Goal: Task Accomplishment & Management: Manage account settings

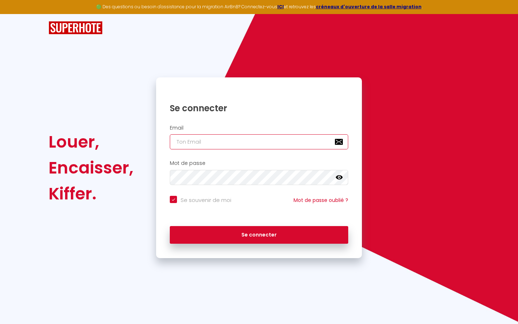
type input "l"
checkbox input "true"
type input "le"
checkbox input "true"
type input "les"
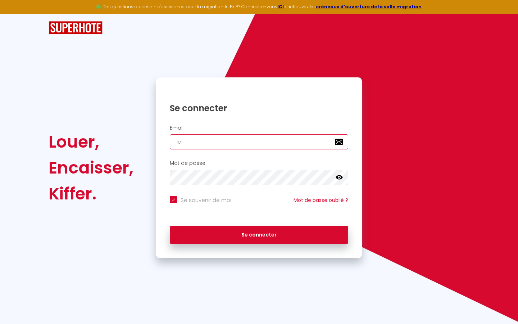
checkbox input "true"
type input "lesp"
checkbox input "true"
type input "lespa"
checkbox input "true"
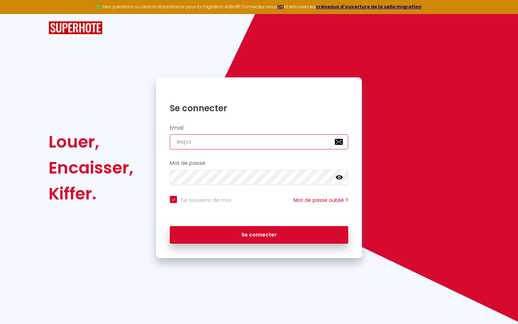
type input "lespac"
checkbox input "true"
type input "lespace"
checkbox input "true"
type input "lespaced"
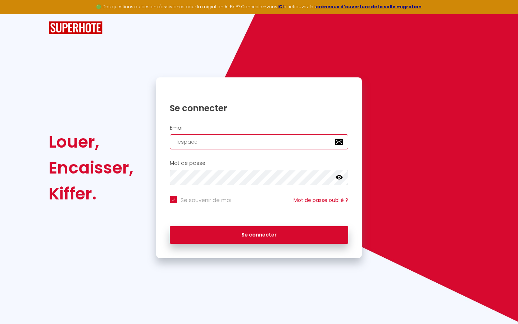
checkbox input "true"
type input "lespacede"
checkbox input "true"
type input "lespacedet"
checkbox input "true"
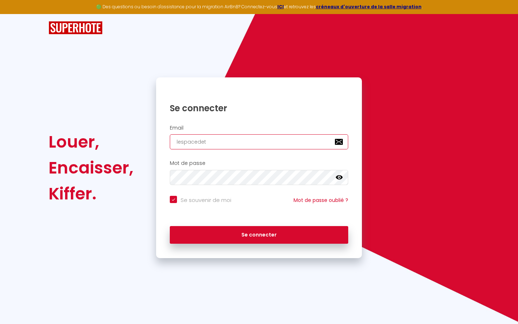
type input "lespacedete"
checkbox input "true"
type input "lespacedeten"
checkbox input "true"
type input "lespacedetent"
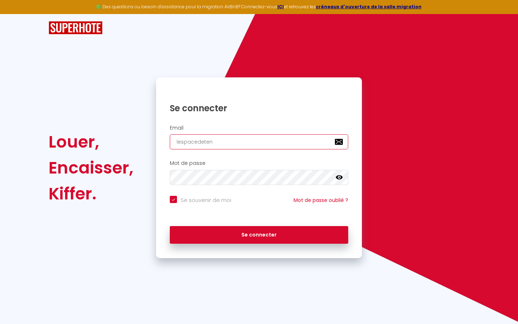
checkbox input "true"
type input "lespacedetente"
checkbox input "true"
type input "lespacedetente@"
checkbox input "true"
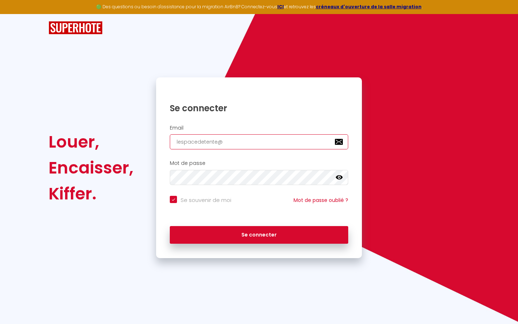
type input "lespacedetente@g"
checkbox input "true"
type input "lespacedetente@gm"
checkbox input "true"
type input "lespacedetente@gma"
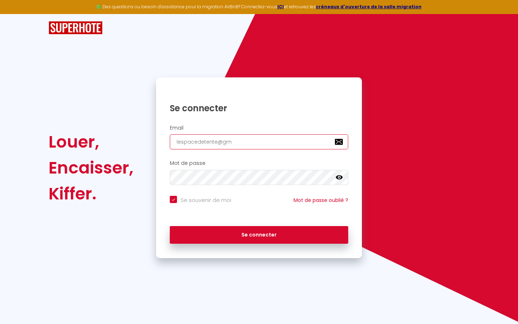
checkbox input "true"
type input "lespacedetente@gmai"
checkbox input "true"
type input "[EMAIL_ADDRESS]"
checkbox input "true"
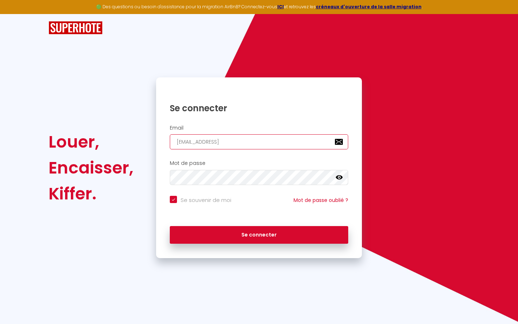
type input "[EMAIL_ADDRESS]."
checkbox input "true"
type input "lespacedetente@gmail.c"
checkbox input "true"
type input "[EMAIL_ADDRESS][DOMAIN_NAME]"
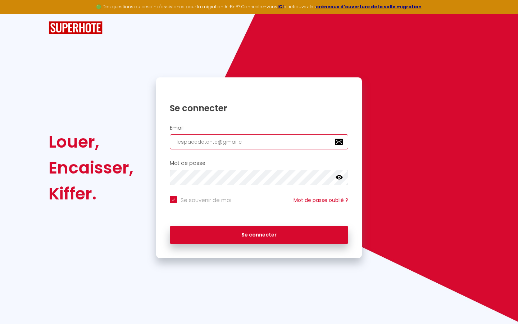
checkbox input "true"
type input "[EMAIL_ADDRESS][DOMAIN_NAME]"
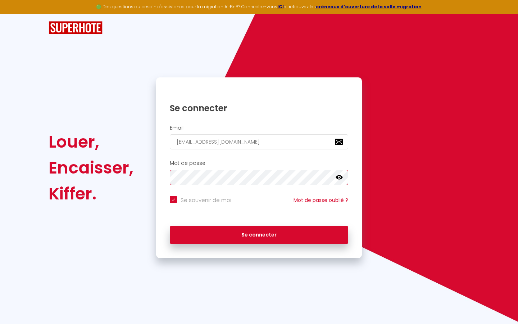
checkbox input "true"
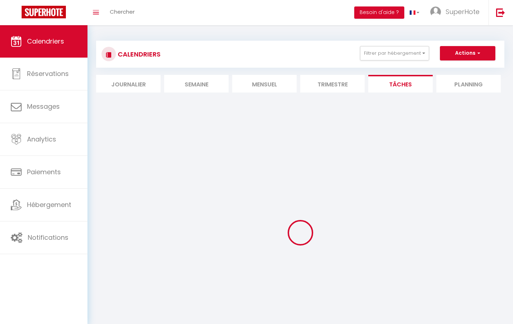
select select
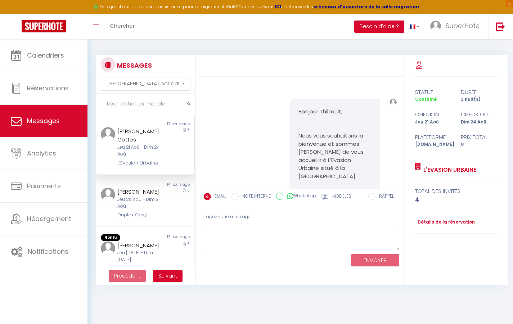
scroll to position [13836, 0]
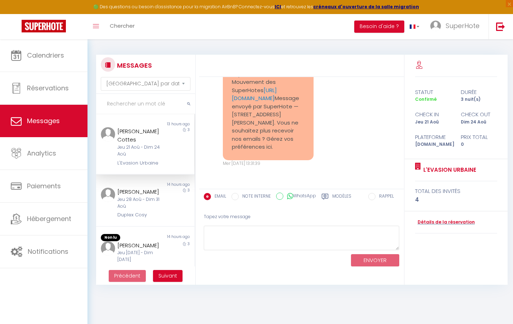
select select "2025"
select select "9"
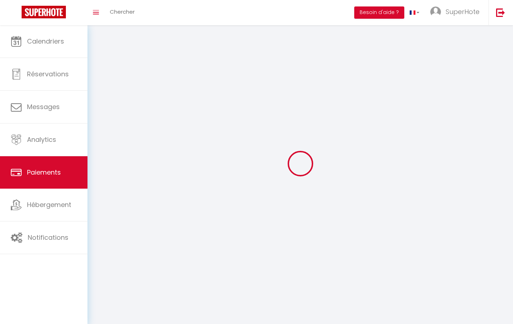
select select "2"
select select "0"
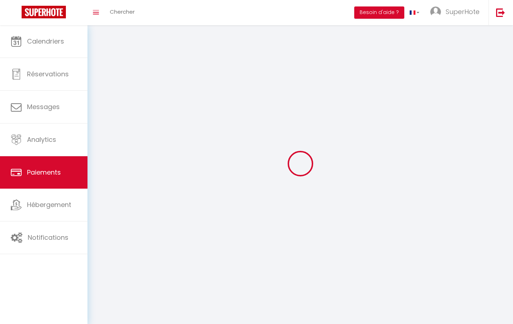
select select "0"
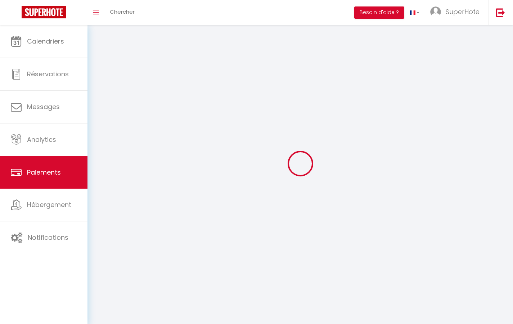
select select "0"
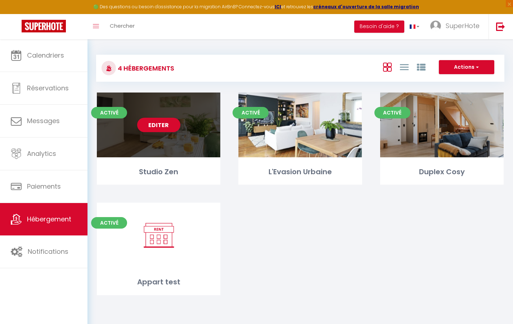
select select "3"
select select "2"
select select "1"
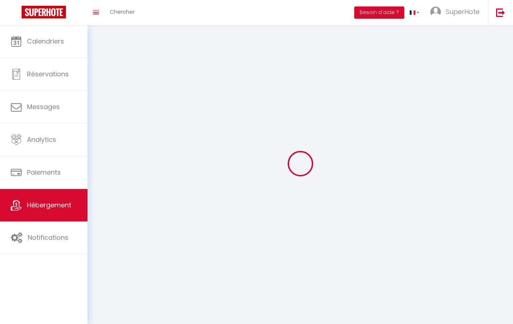
select select
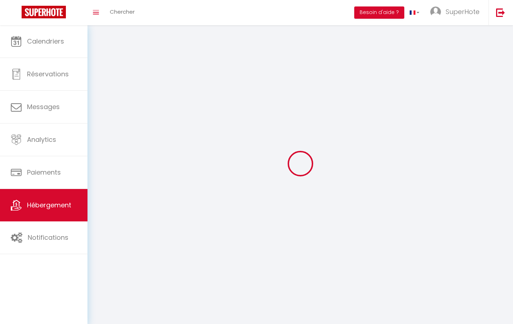
checkbox input "false"
select select
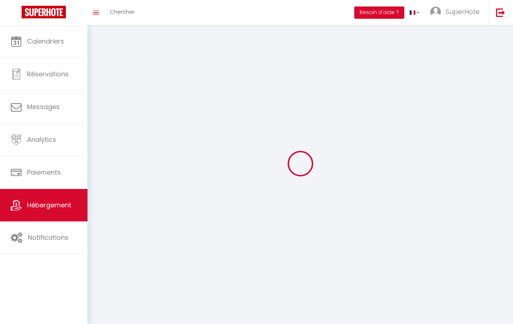
select select
select select "1"
select select
select select "28"
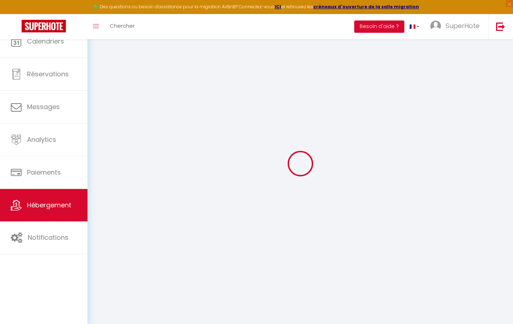
select select
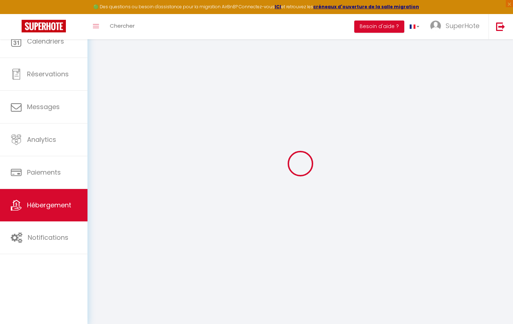
select select
checkbox input "false"
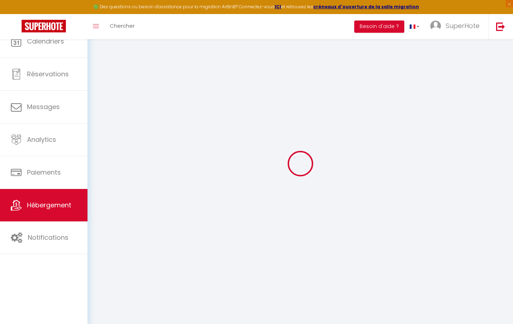
select select
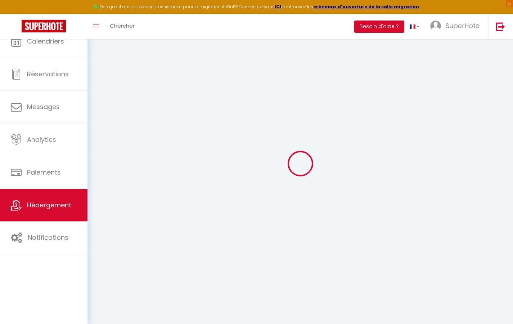
select select
checkbox input "false"
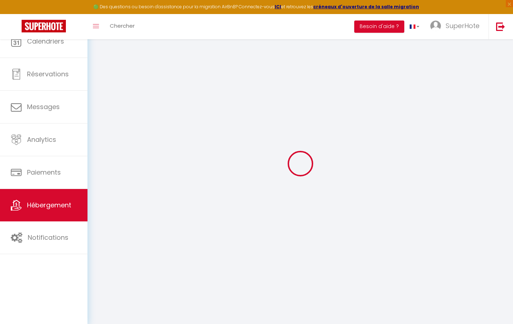
checkbox input "false"
select select
